Goal: Navigation & Orientation: Go to known website

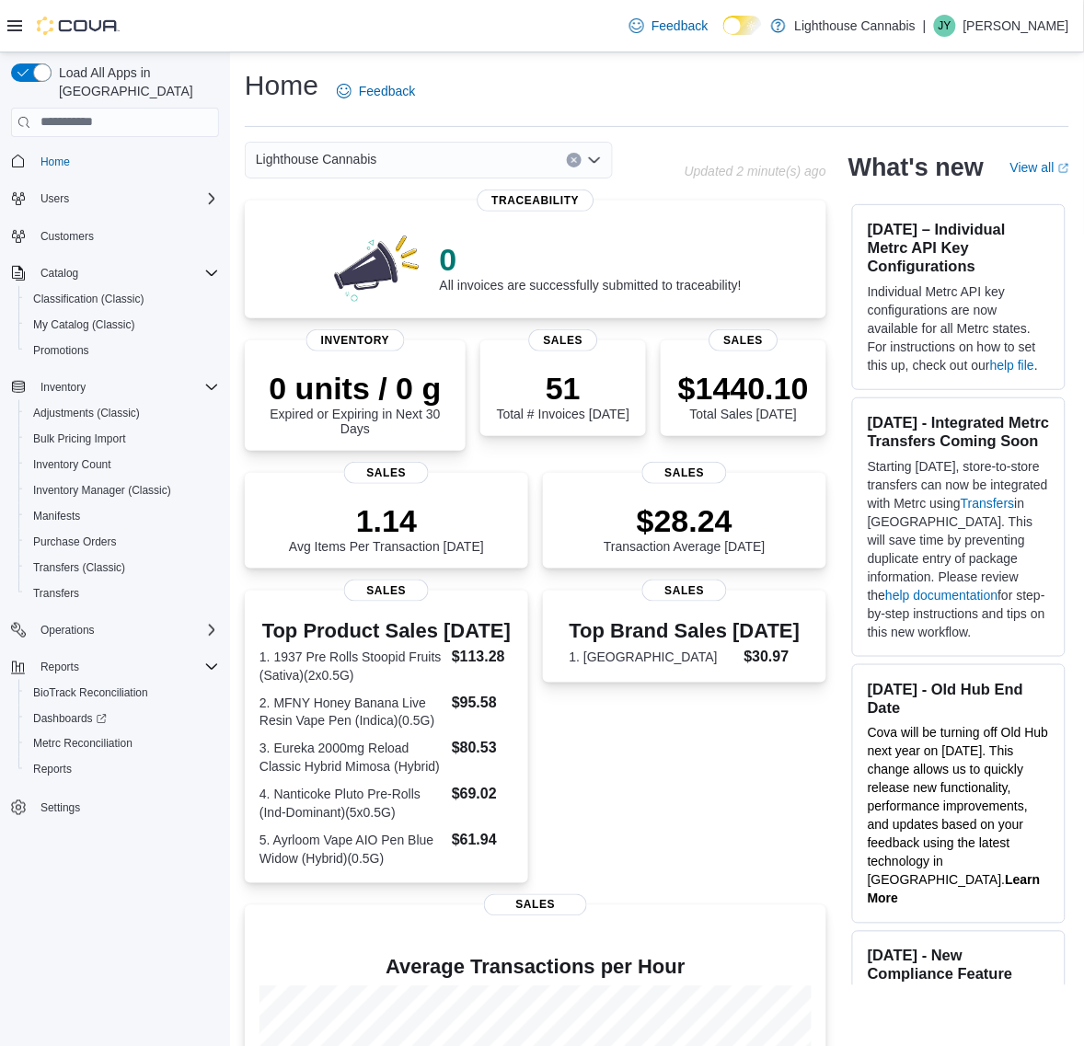
click at [742, 761] on div "Top Brand Sales [DATE] 1. [PERSON_NAME] $30.97 Sales" at bounding box center [684, 737] width 283 height 292
click at [743, 838] on div "Top Brand Sales [DATE] 1. [PERSON_NAME] $30.97 Sales" at bounding box center [684, 737] width 283 height 292
